Goal: Transaction & Acquisition: Purchase product/service

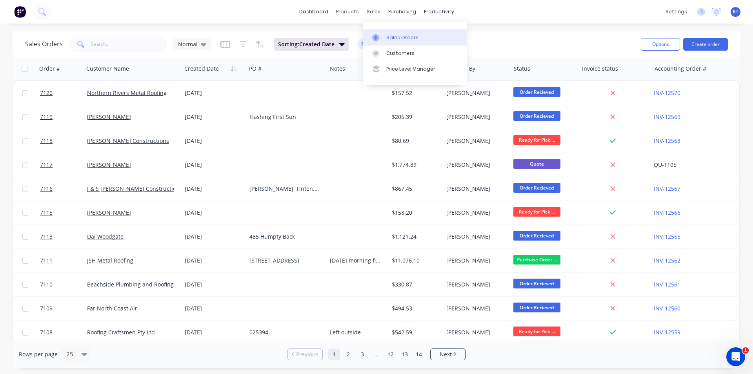
click at [387, 36] on div "Sales Orders" at bounding box center [402, 37] width 32 height 7
click at [127, 45] on input "text" at bounding box center [129, 44] width 76 height 16
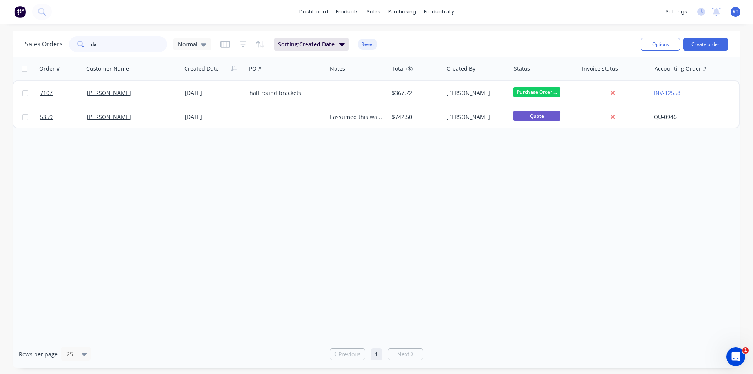
type input "d"
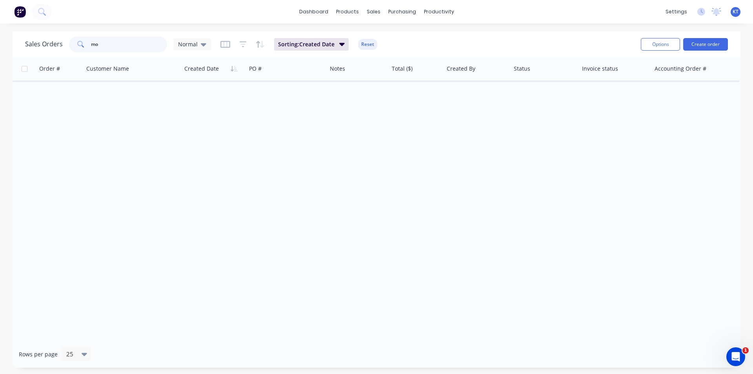
type input "m"
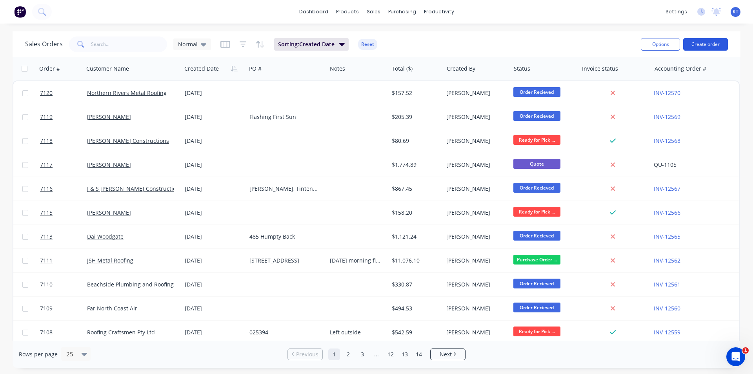
click at [697, 45] on button "Create order" at bounding box center [705, 44] width 45 height 13
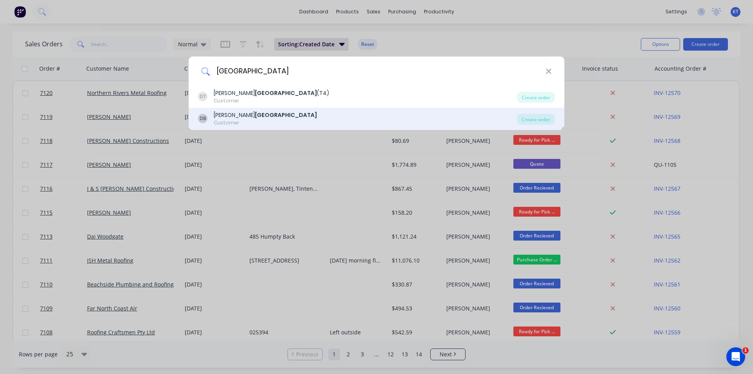
type input "[GEOGRAPHIC_DATA]"
click at [325, 116] on div "DB [PERSON_NAME] Building Customer" at bounding box center [357, 118] width 319 height 15
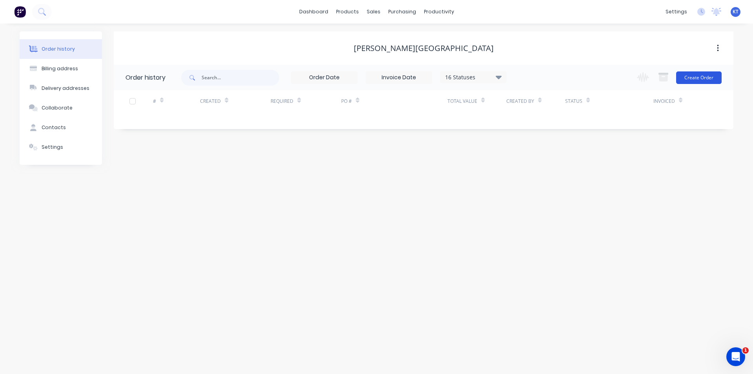
click at [700, 75] on button "Create Order" at bounding box center [698, 77] width 45 height 13
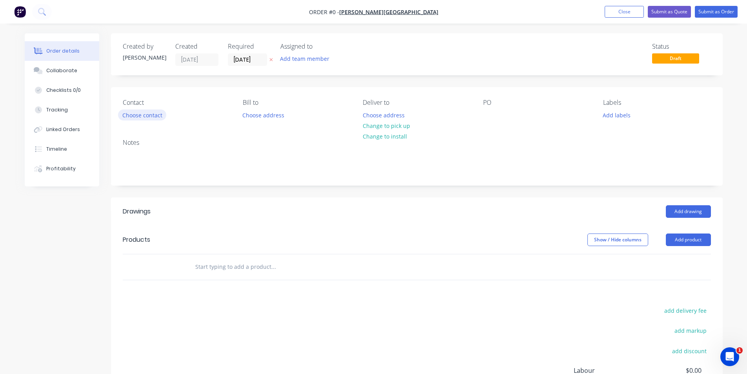
click at [156, 113] on button "Choose contact" at bounding box center [142, 114] width 48 height 11
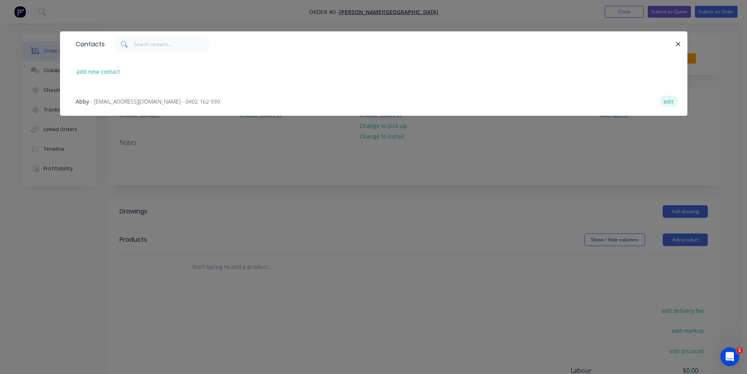
click at [664, 99] on button "edit" at bounding box center [668, 101] width 18 height 11
select select "AU"
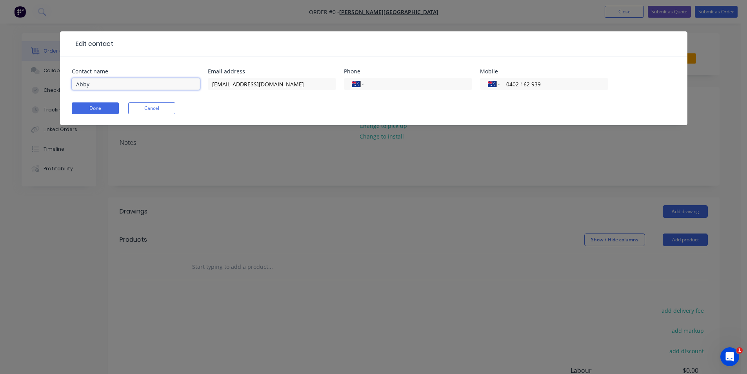
drag, startPoint x: 96, startPoint y: 82, endPoint x: 58, endPoint y: 79, distance: 38.2
click at [70, 81] on div "Contact name Abby Email address [EMAIL_ADDRESS][DOMAIN_NAME] Phone Internationa…" at bounding box center [373, 91] width 627 height 68
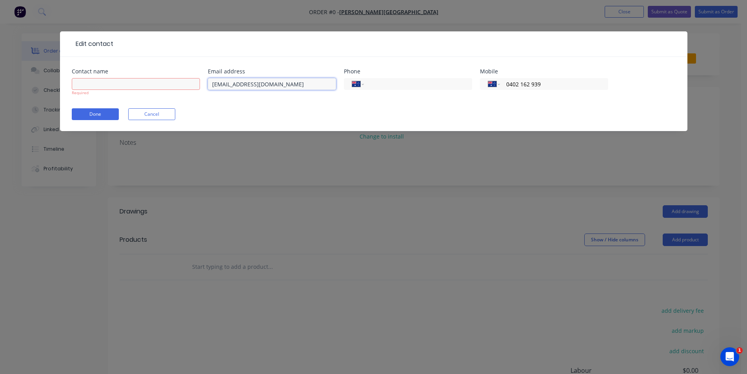
click at [228, 84] on input "[EMAIL_ADDRESS][DOMAIN_NAME]" at bounding box center [272, 84] width 128 height 12
click at [229, 83] on input "[PERSON_NAME][EMAIL_ADDRESS][DOMAIN_NAME]" at bounding box center [272, 84] width 128 height 12
drag, startPoint x: 249, startPoint y: 84, endPoint x: 297, endPoint y: 80, distance: 48.3
click at [297, 80] on input "[DOMAIN_NAME]" at bounding box center [272, 84] width 128 height 12
type input "[PERSON_NAME][EMAIL_ADDRESS][PERSON_NAME][DOMAIN_NAME]"
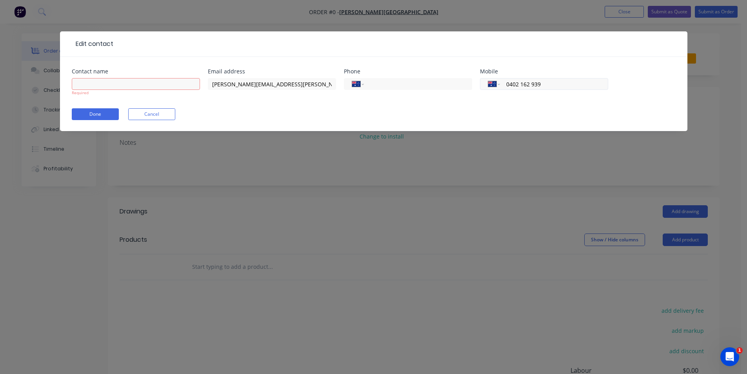
click at [549, 84] on input "0402 162 939" at bounding box center [552, 84] width 94 height 9
type input "0447 530 831"
click at [106, 85] on input "text" at bounding box center [136, 84] width 128 height 12
type input "[PERSON_NAME]"
click at [92, 110] on button "Done" at bounding box center [95, 114] width 47 height 12
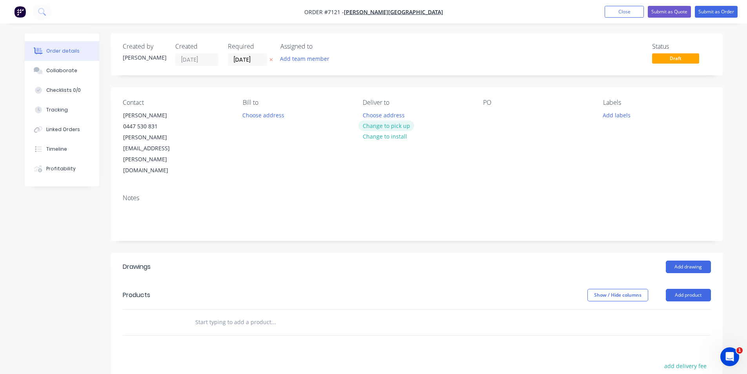
click at [382, 125] on button "Change to pick up" at bounding box center [386, 125] width 56 height 11
click at [683, 289] on button "Add product" at bounding box center [688, 295] width 45 height 13
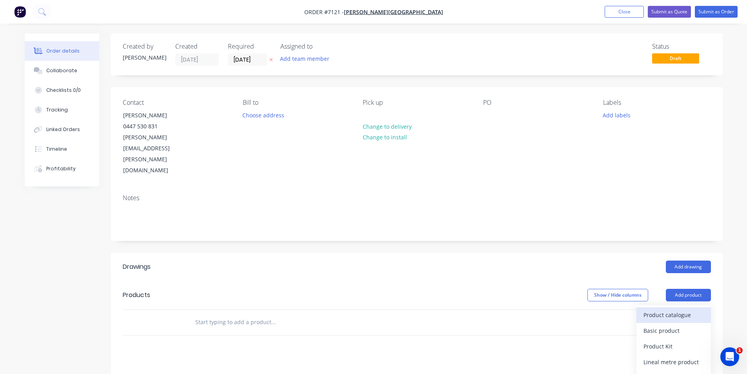
click at [654, 309] on div "Product catalogue" at bounding box center [673, 314] width 60 height 11
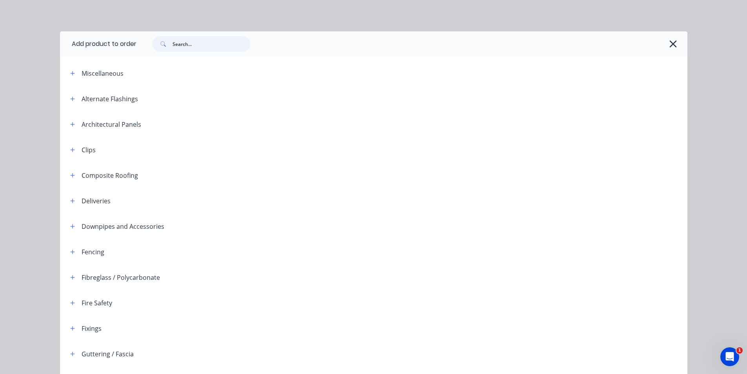
click at [189, 44] on input "text" at bounding box center [211, 44] width 78 height 16
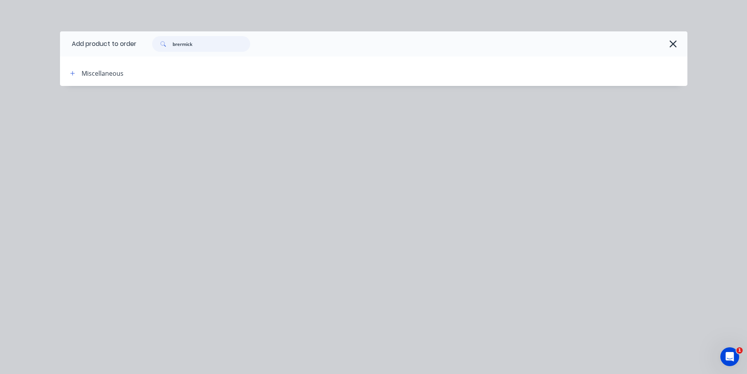
click at [183, 43] on input "brermick" at bounding box center [211, 44] width 78 height 16
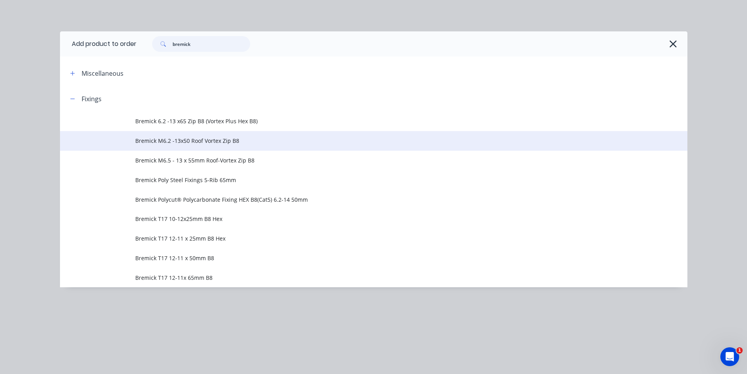
type input "bremick"
click at [220, 140] on span "Bremick M6.2 -13x50 Roof Vortex Zip B8" at bounding box center [355, 140] width 441 height 8
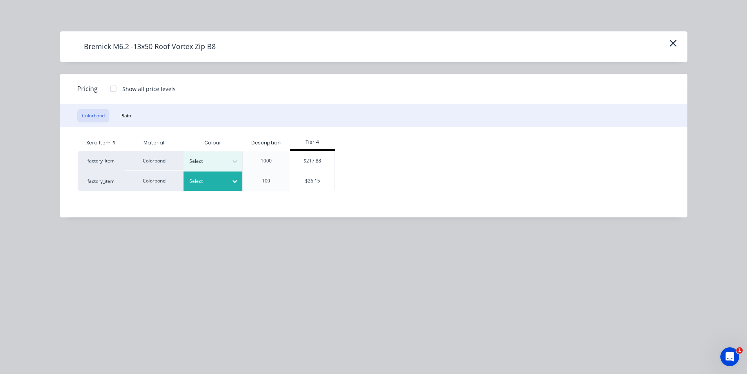
click at [233, 180] on icon at bounding box center [234, 181] width 5 height 3
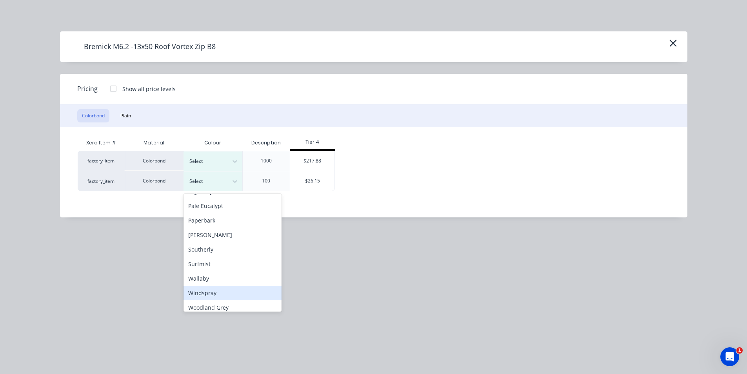
scroll to position [205, 0]
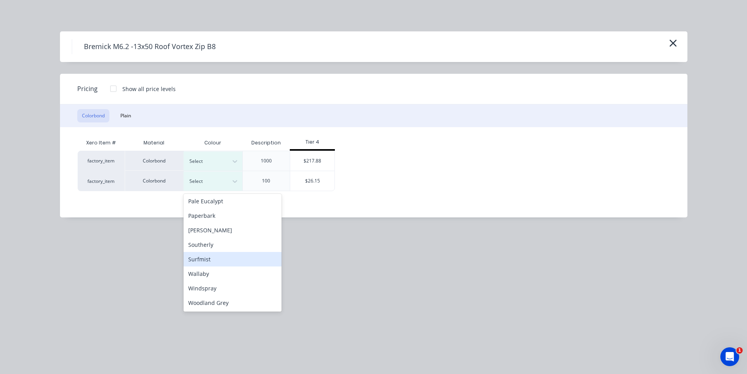
click at [204, 257] on div "Surfmist" at bounding box center [232, 259] width 98 height 15
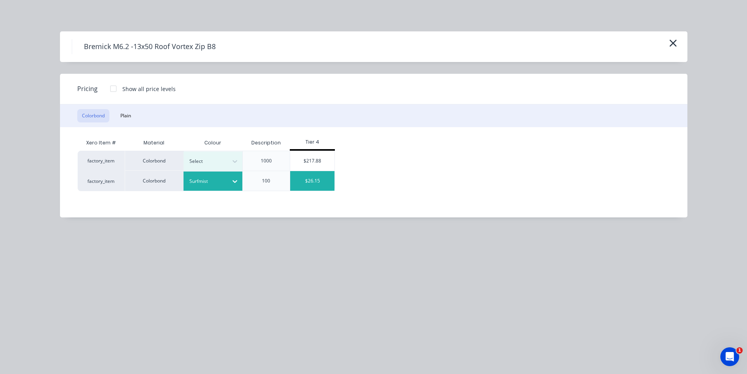
click at [305, 178] on div "$26.15" at bounding box center [312, 181] width 44 height 20
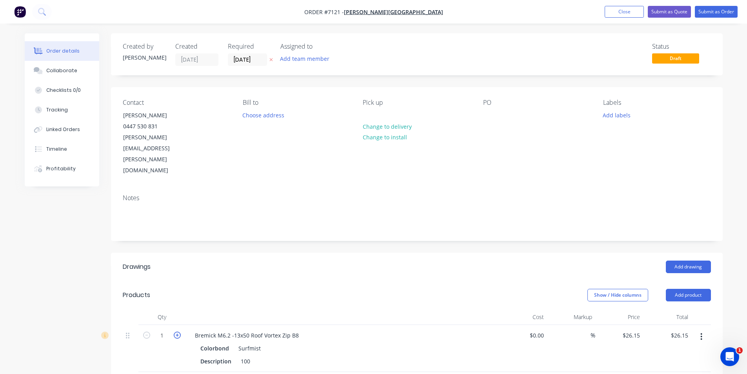
click at [177, 331] on icon "button" at bounding box center [177, 334] width 7 height 7
type input "2"
type input "$52.30"
click at [177, 331] on icon "button" at bounding box center [177, 334] width 7 height 7
type input "3"
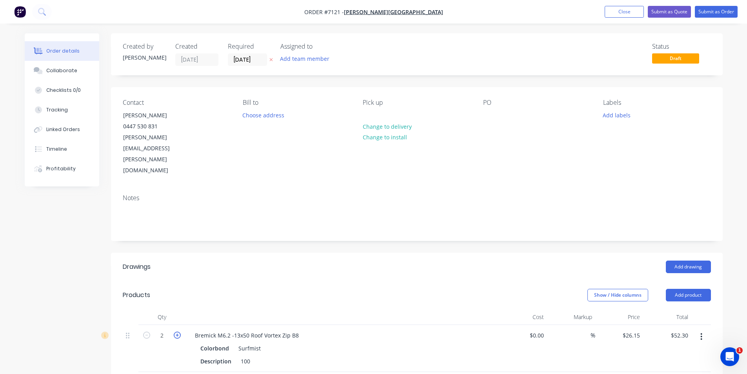
type input "$78.45"
click at [177, 331] on icon "button" at bounding box center [177, 334] width 7 height 7
type input "4"
type input "$104.60"
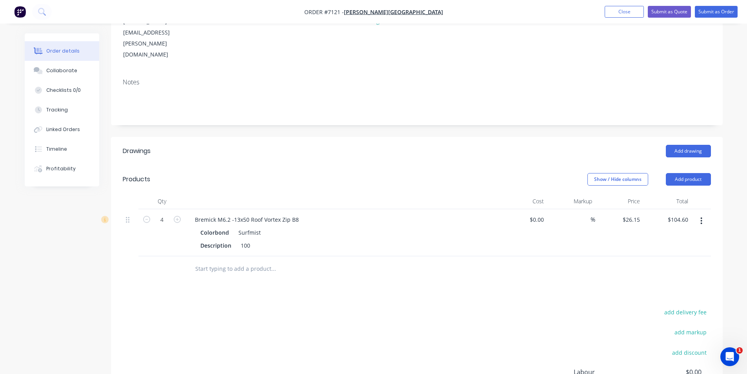
scroll to position [73, 0]
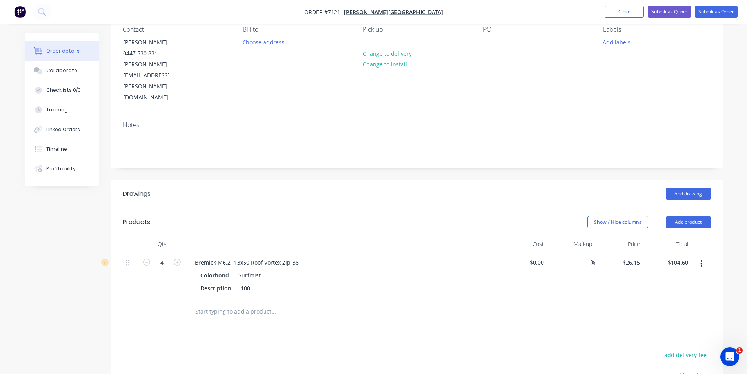
click at [699, 256] on button "button" at bounding box center [701, 263] width 18 height 14
click at [654, 278] on div "Edit" at bounding box center [673, 283] width 60 height 11
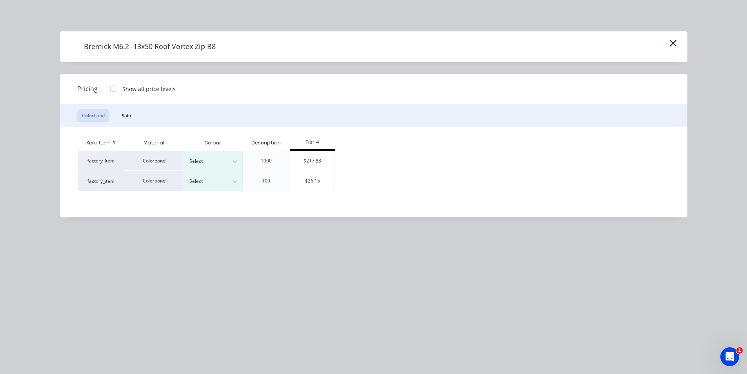
click at [111, 89] on div at bounding box center [113, 89] width 16 height 16
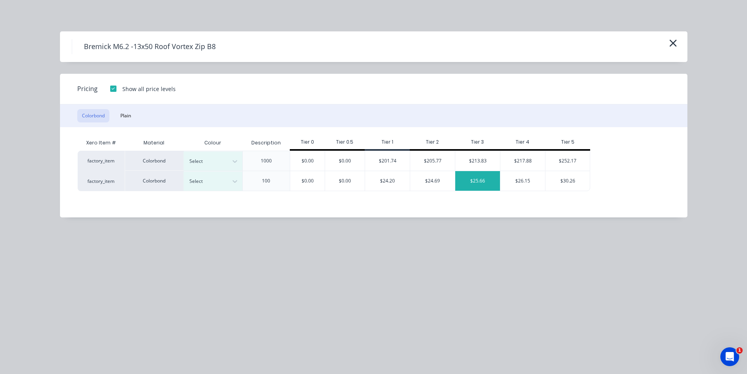
click at [477, 181] on div "$25.66" at bounding box center [477, 181] width 45 height 20
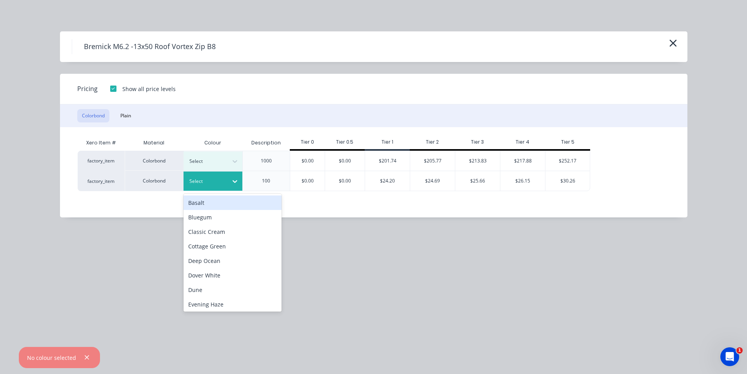
click at [232, 182] on icon at bounding box center [235, 181] width 8 height 8
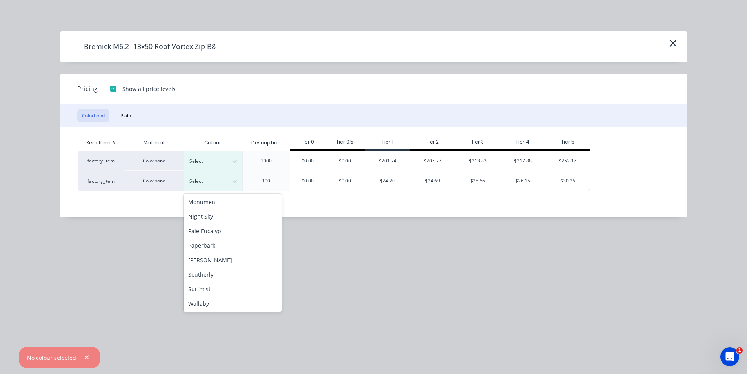
scroll to position [196, 0]
click at [201, 268] on div "Surfmist" at bounding box center [232, 267] width 98 height 15
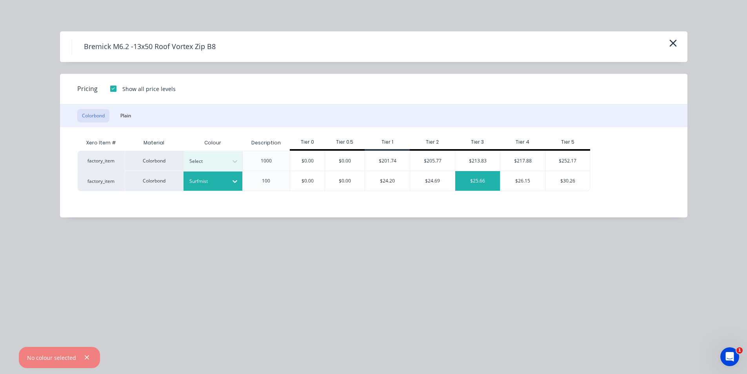
click at [476, 180] on div "$25.66" at bounding box center [477, 181] width 45 height 20
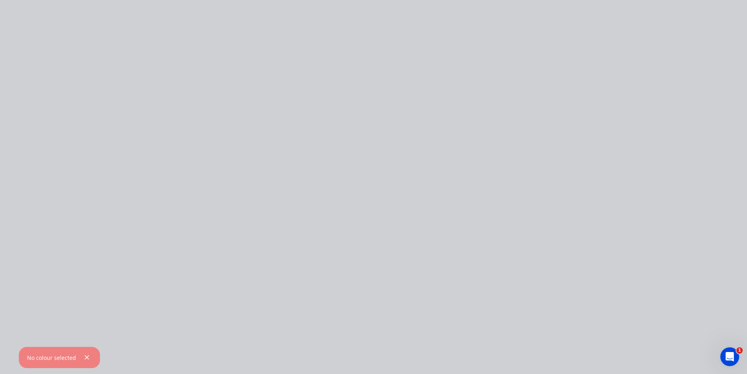
type input "$25.66"
type input "$102.64"
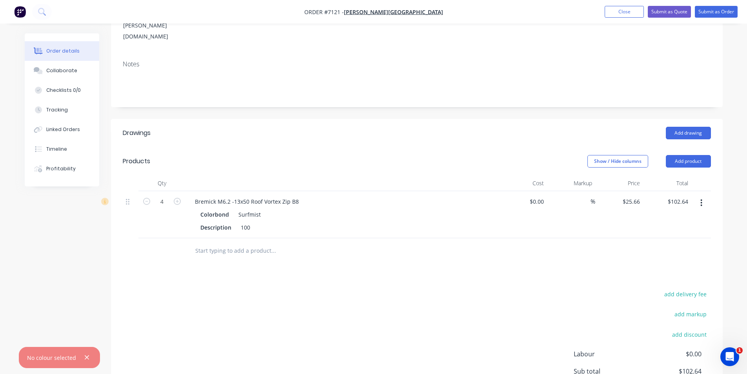
scroll to position [0, 0]
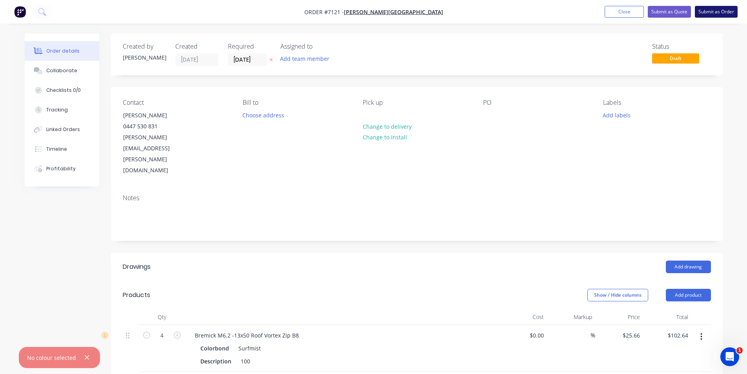
click at [717, 11] on button "Submit as Order" at bounding box center [716, 12] width 43 height 12
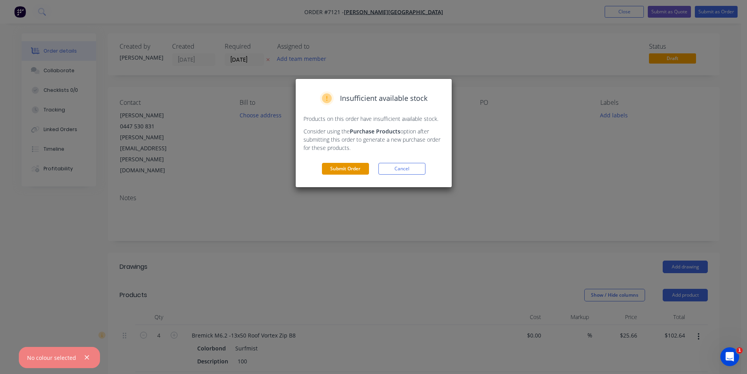
click at [340, 172] on button "Submit Order" at bounding box center [345, 169] width 47 height 12
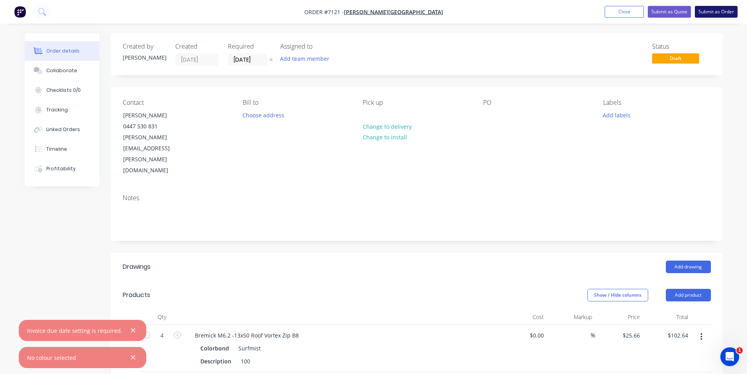
click at [714, 12] on button "Submit as Order" at bounding box center [716, 12] width 43 height 12
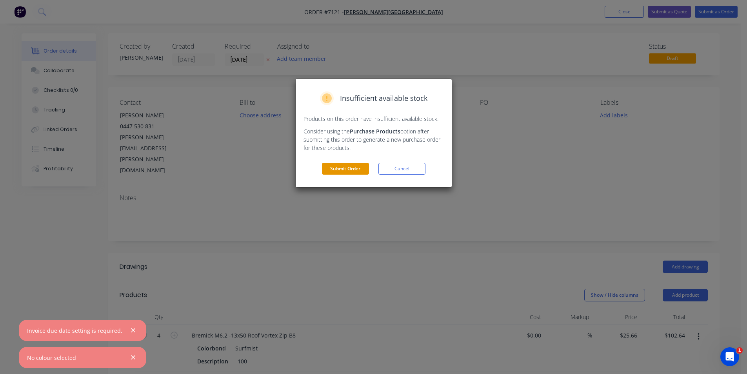
click at [347, 163] on button "Submit Order" at bounding box center [345, 169] width 47 height 12
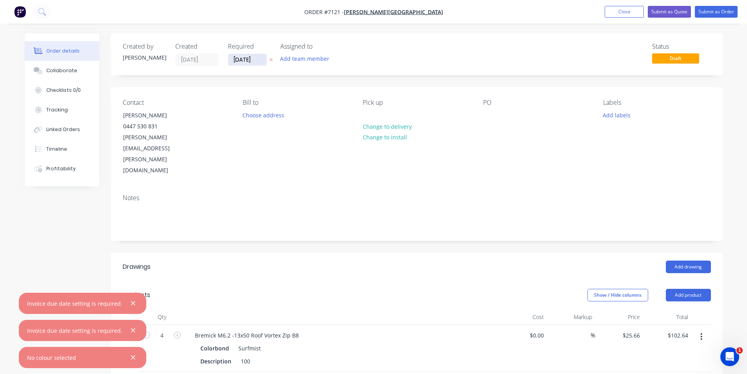
click at [259, 60] on input "[DATE]" at bounding box center [247, 60] width 38 height 12
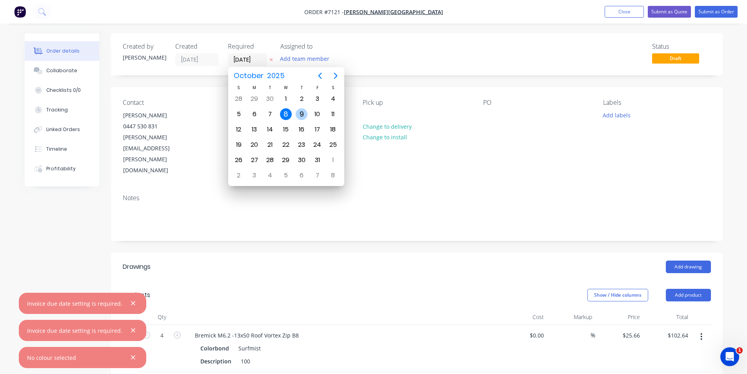
click at [302, 114] on div "9" at bounding box center [302, 114] width 12 height 12
type input "[DATE]"
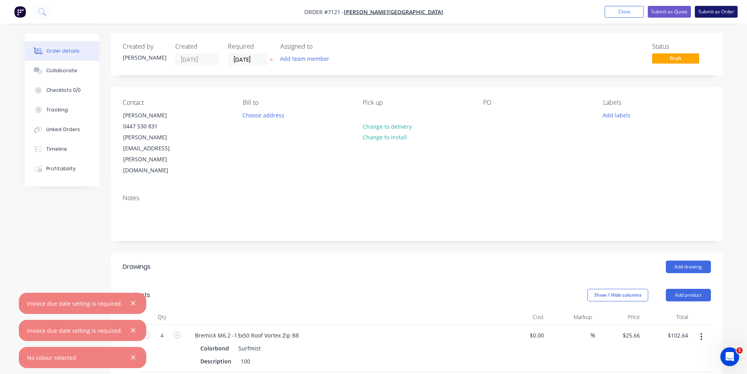
click at [707, 11] on button "Submit as Order" at bounding box center [716, 12] width 43 height 12
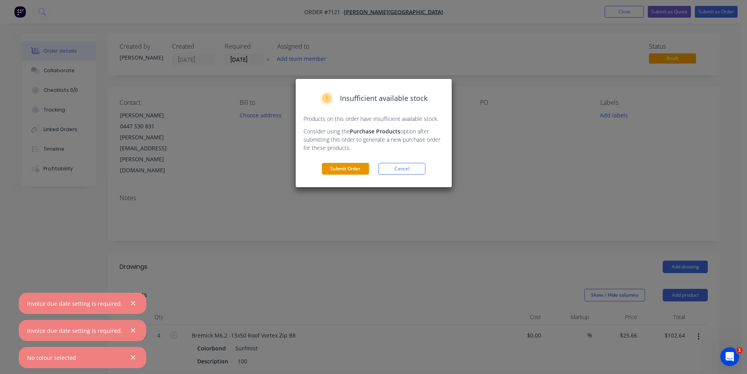
click at [349, 166] on button "Submit Order" at bounding box center [345, 169] width 47 height 12
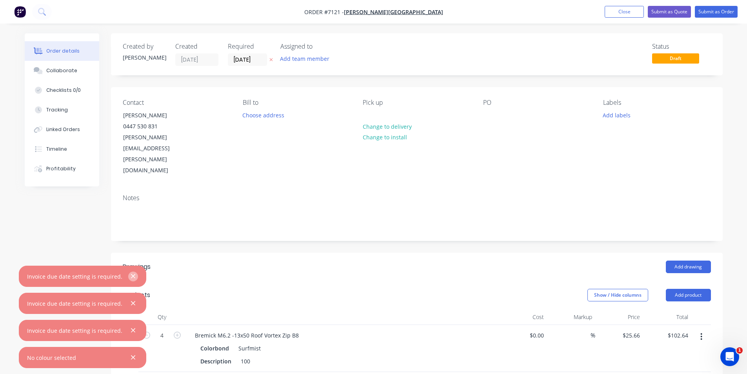
click at [131, 273] on icon "button" at bounding box center [133, 275] width 5 height 7
drag, startPoint x: 129, startPoint y: 303, endPoint x: 125, endPoint y: 304, distance: 4.4
click at [131, 303] on icon "button" at bounding box center [133, 303] width 4 height 4
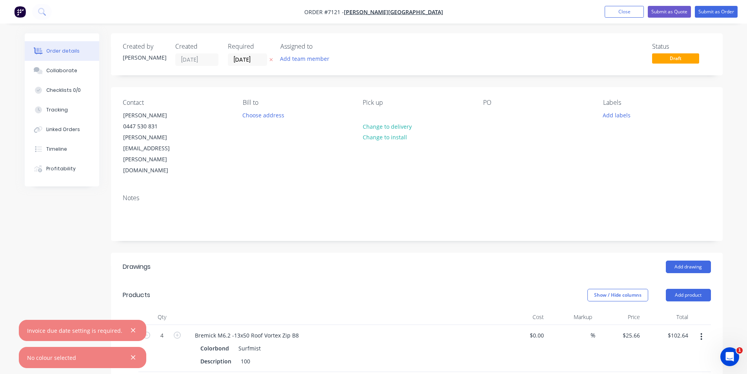
drag, startPoint x: 131, startPoint y: 330, endPoint x: 127, endPoint y: 332, distance: 4.2
click at [131, 329] on icon "button" at bounding box center [133, 330] width 5 height 7
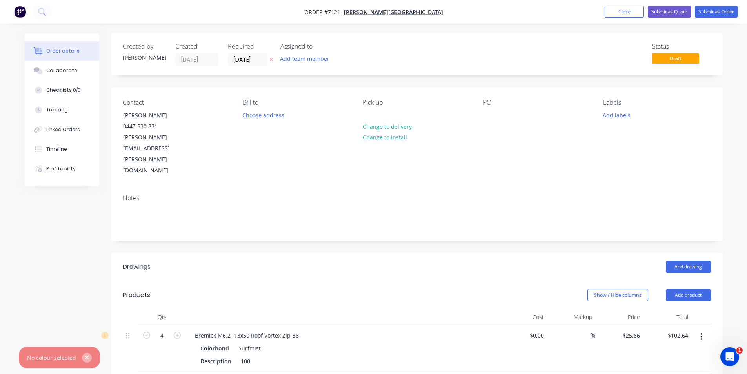
click at [84, 356] on icon "button" at bounding box center [86, 357] width 5 height 7
click at [399, 12] on span "[PERSON_NAME][GEOGRAPHIC_DATA]" at bounding box center [393, 11] width 99 height 7
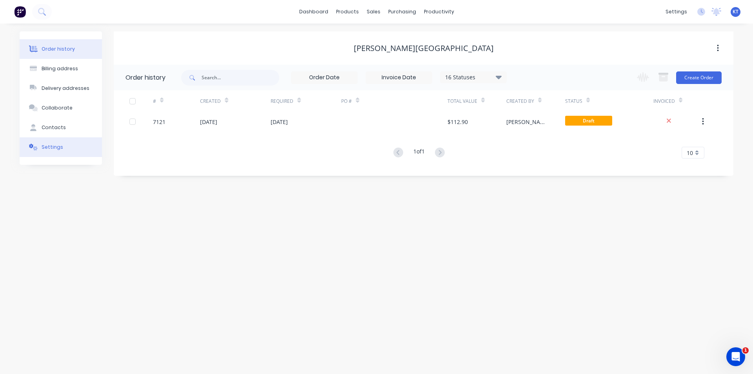
click at [52, 149] on div "Settings" at bounding box center [53, 146] width 22 height 7
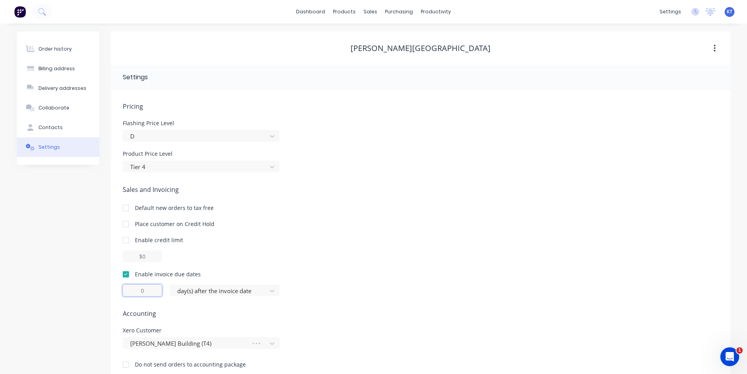
click at [148, 293] on input at bounding box center [142, 290] width 39 height 12
type input "1"
click at [275, 289] on icon at bounding box center [272, 291] width 8 height 8
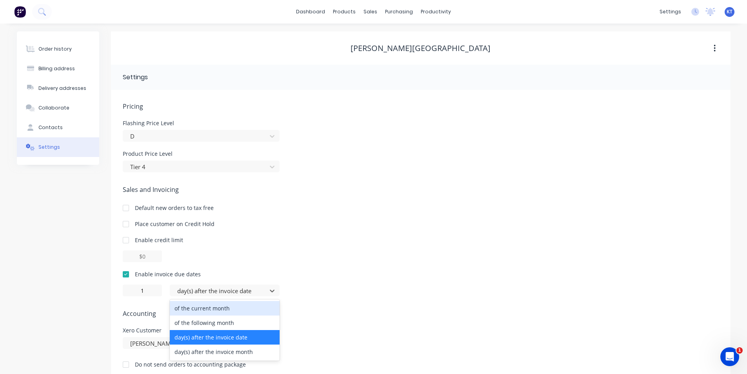
click at [335, 289] on div "1 4 results available. Use Up and Down to choose options, press Enter to select…" at bounding box center [421, 290] width 596 height 12
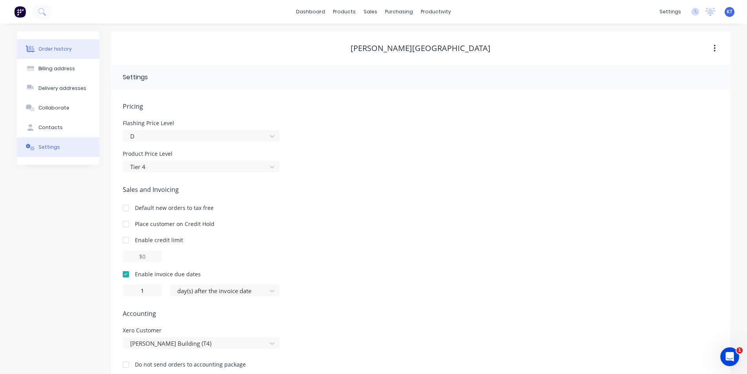
click at [64, 49] on div "Order history" at bounding box center [54, 48] width 33 height 7
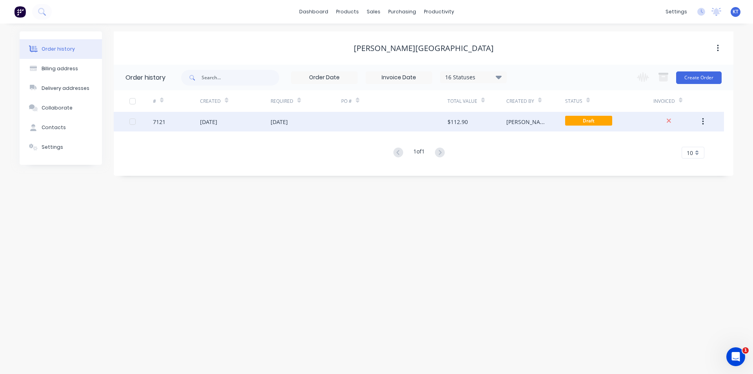
click at [415, 118] on div at bounding box center [394, 122] width 106 height 20
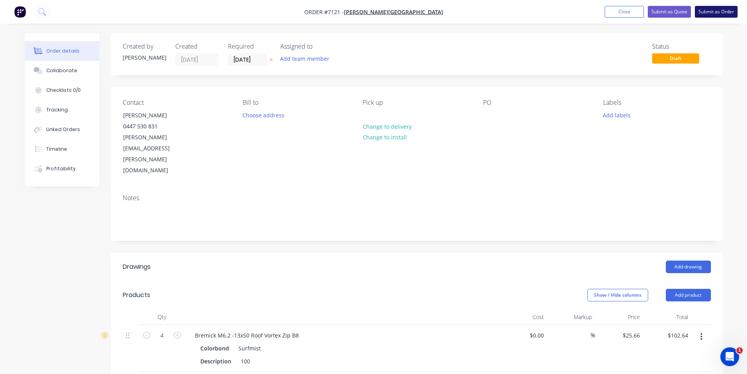
click at [731, 10] on button "Submit as Order" at bounding box center [716, 12] width 43 height 12
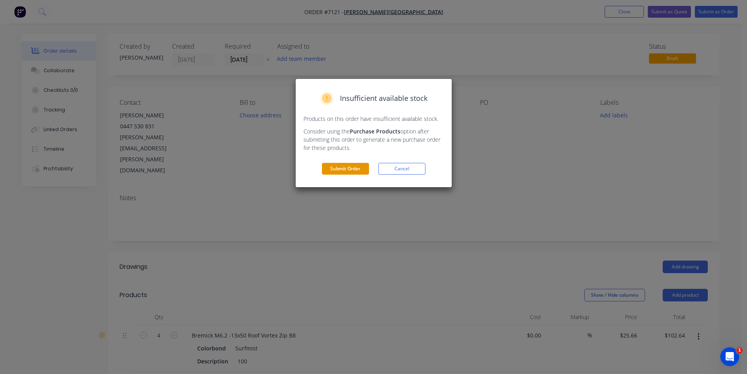
click at [341, 174] on button "Submit Order" at bounding box center [345, 169] width 47 height 12
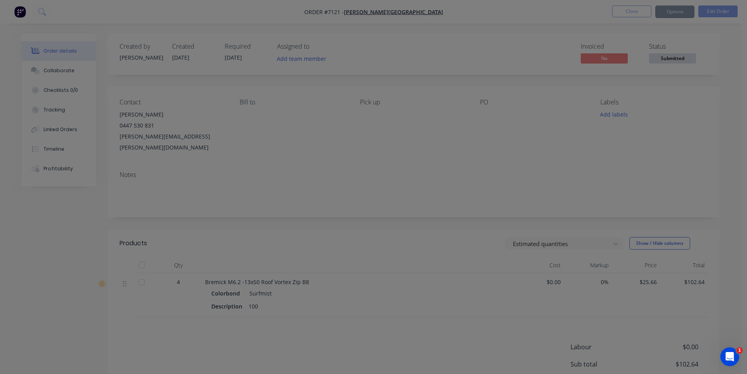
click at [341, 170] on div "Loading..." at bounding box center [374, 162] width 152 height 19
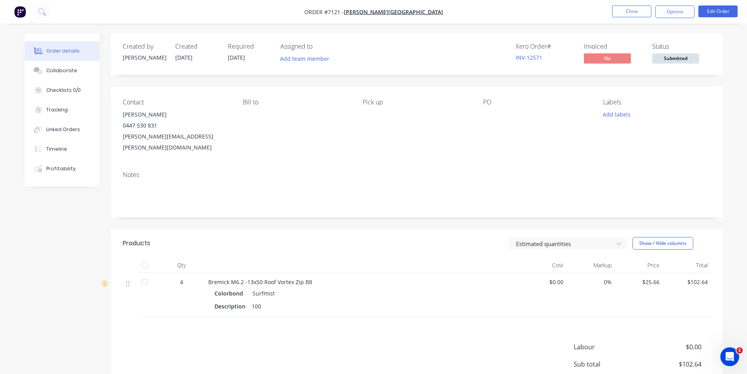
click at [677, 58] on span "Submitted" at bounding box center [675, 58] width 47 height 10
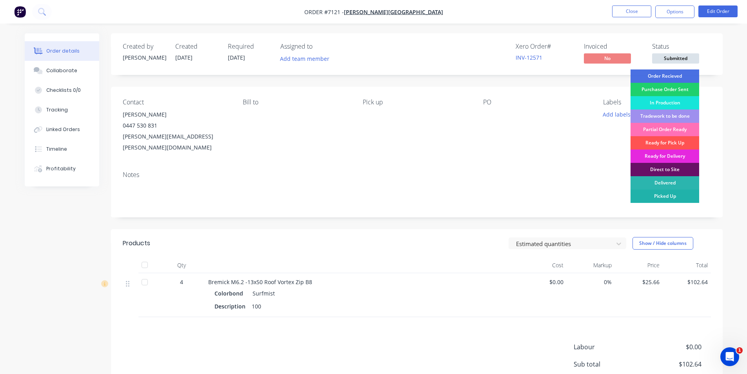
click at [659, 193] on div "Picked Up" at bounding box center [664, 195] width 69 height 13
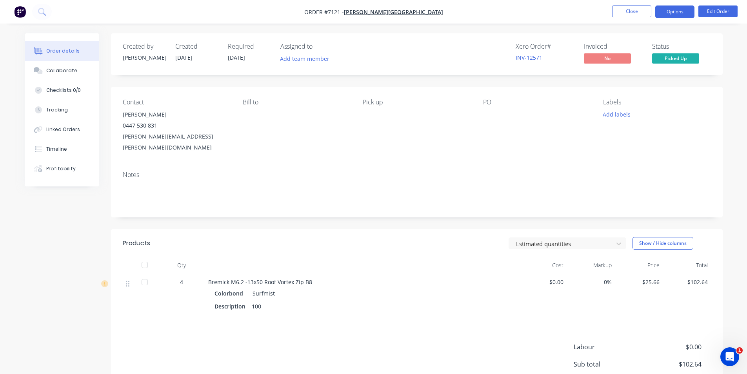
click at [680, 10] on button "Options" at bounding box center [674, 11] width 39 height 13
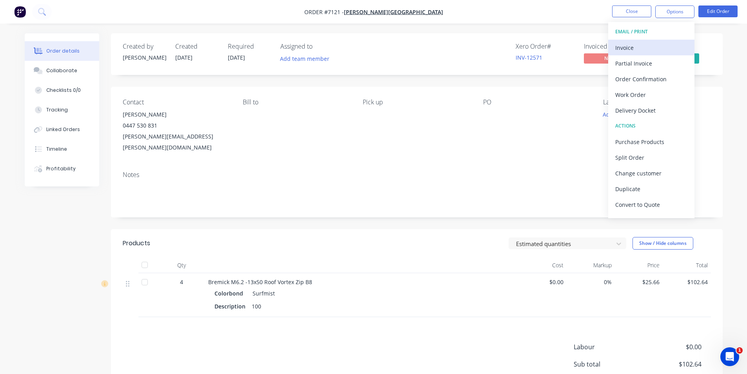
click at [633, 47] on div "Invoice" at bounding box center [651, 47] width 72 height 11
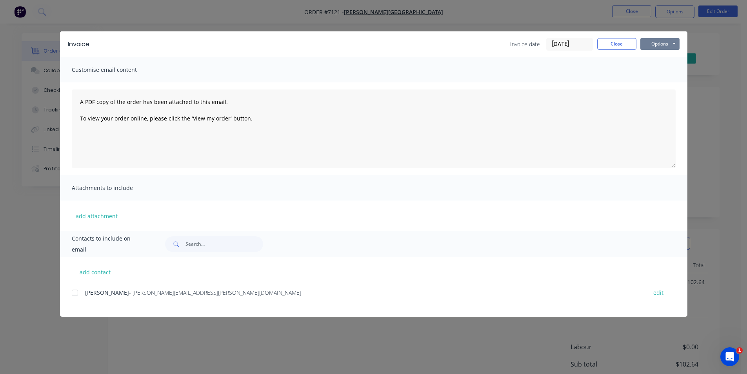
click at [652, 42] on button "Options" at bounding box center [659, 44] width 39 height 12
click at [651, 67] on button "Print" at bounding box center [665, 70] width 50 height 13
